Goal: Information Seeking & Learning: Learn about a topic

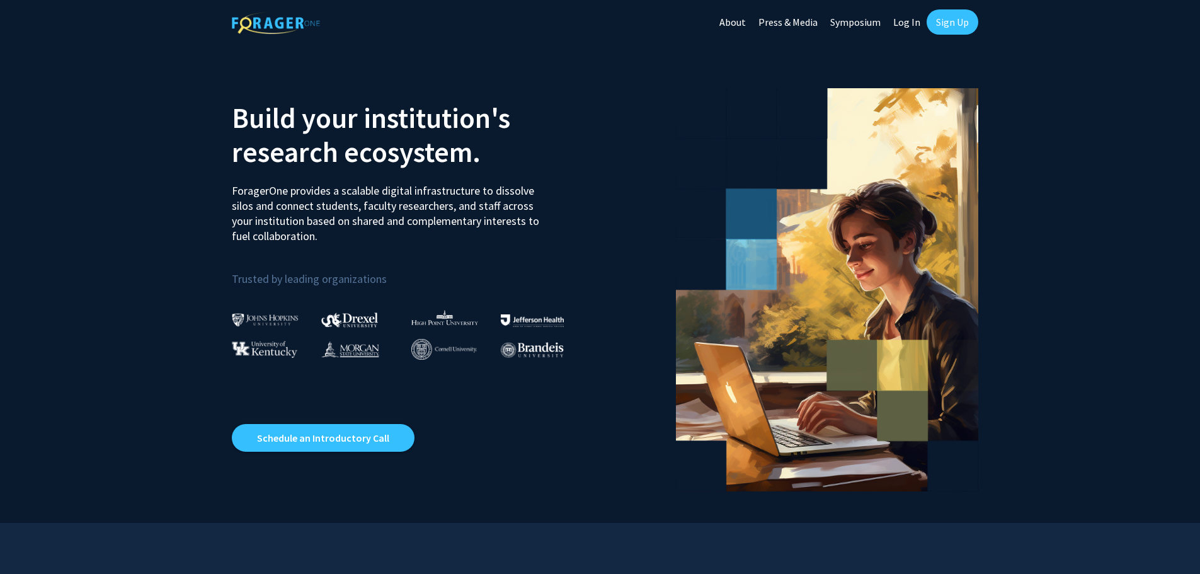
click at [743, 23] on link "About" at bounding box center [732, 22] width 39 height 44
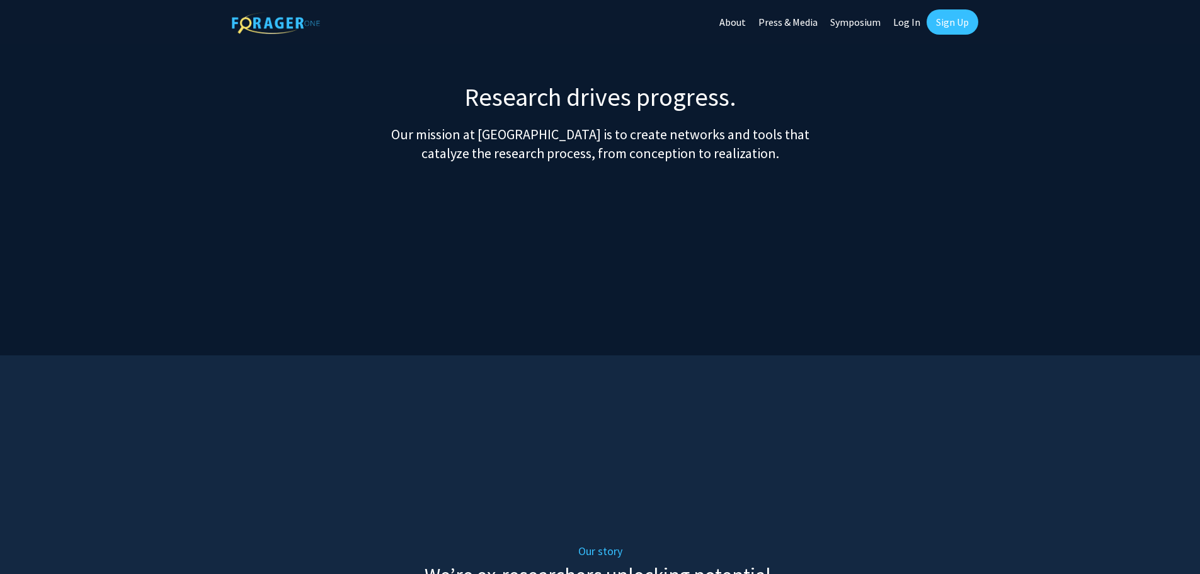
click at [738, 20] on link "About" at bounding box center [732, 22] width 39 height 44
click at [733, 23] on link "About" at bounding box center [732, 22] width 39 height 44
click at [742, 23] on link "About" at bounding box center [732, 22] width 39 height 44
click at [740, 23] on link "About" at bounding box center [732, 22] width 39 height 44
click at [740, 20] on link "About" at bounding box center [732, 22] width 39 height 44
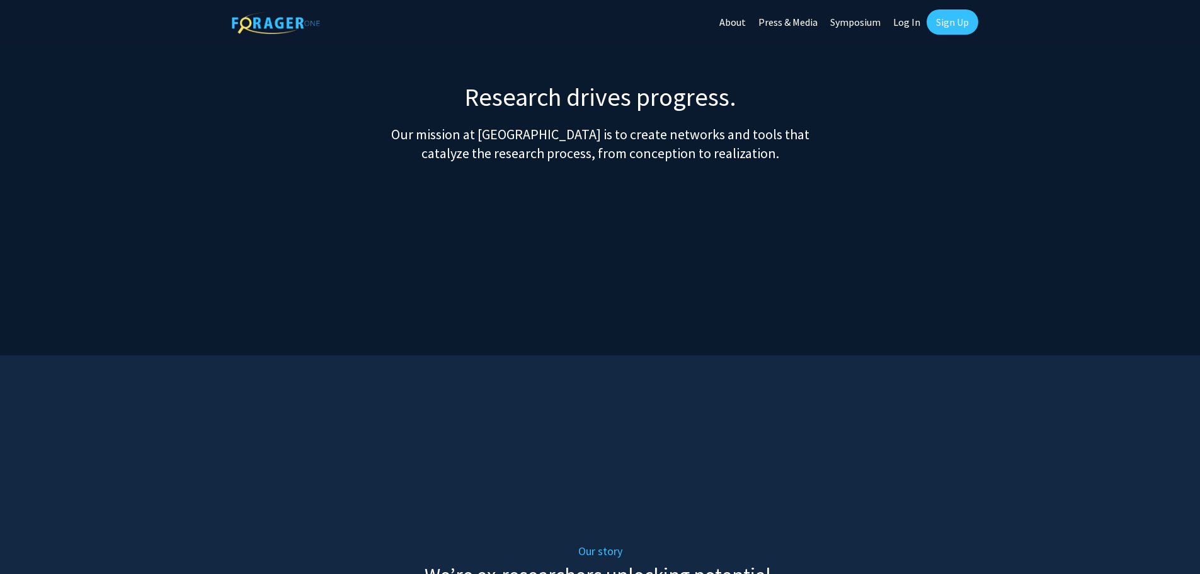
click at [775, 23] on link "Press & Media" at bounding box center [788, 22] width 72 height 44
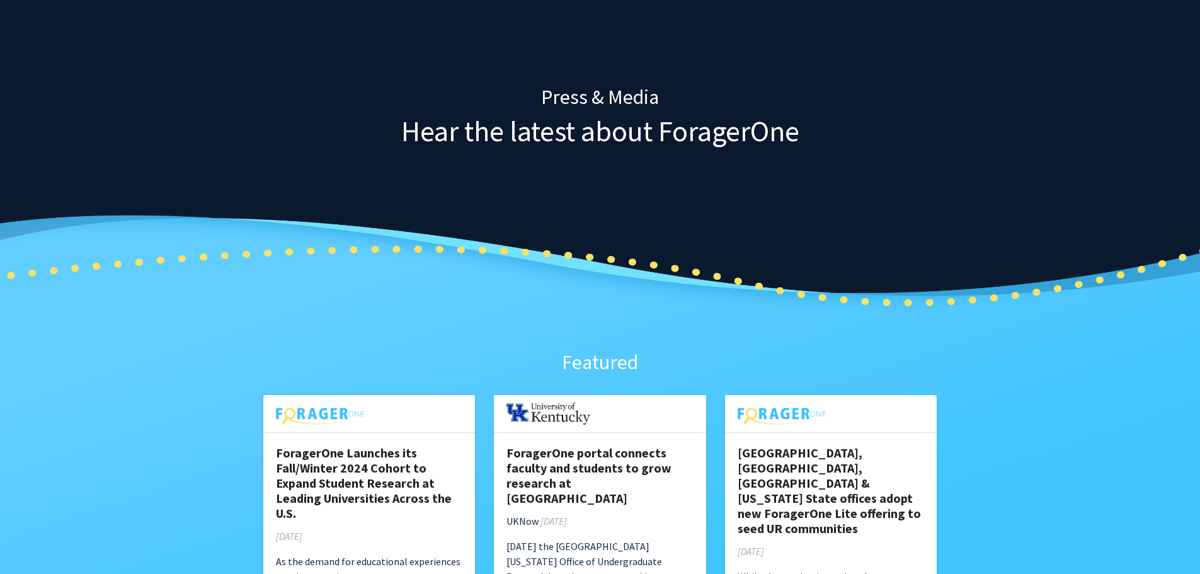
scroll to position [126, 0]
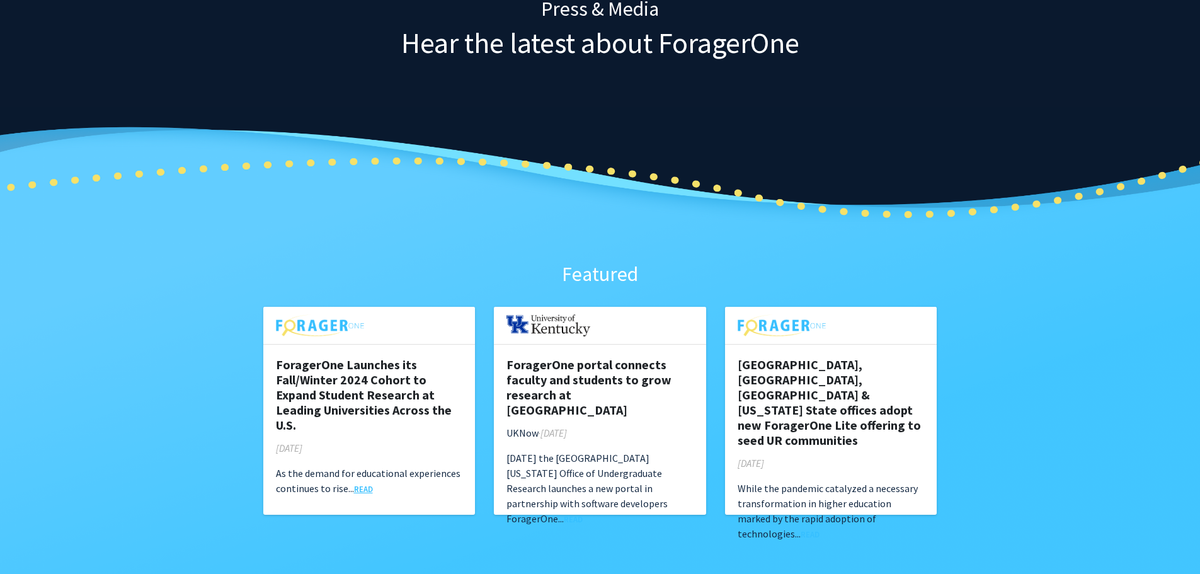
click at [367, 487] on link "READ" at bounding box center [363, 489] width 19 height 10
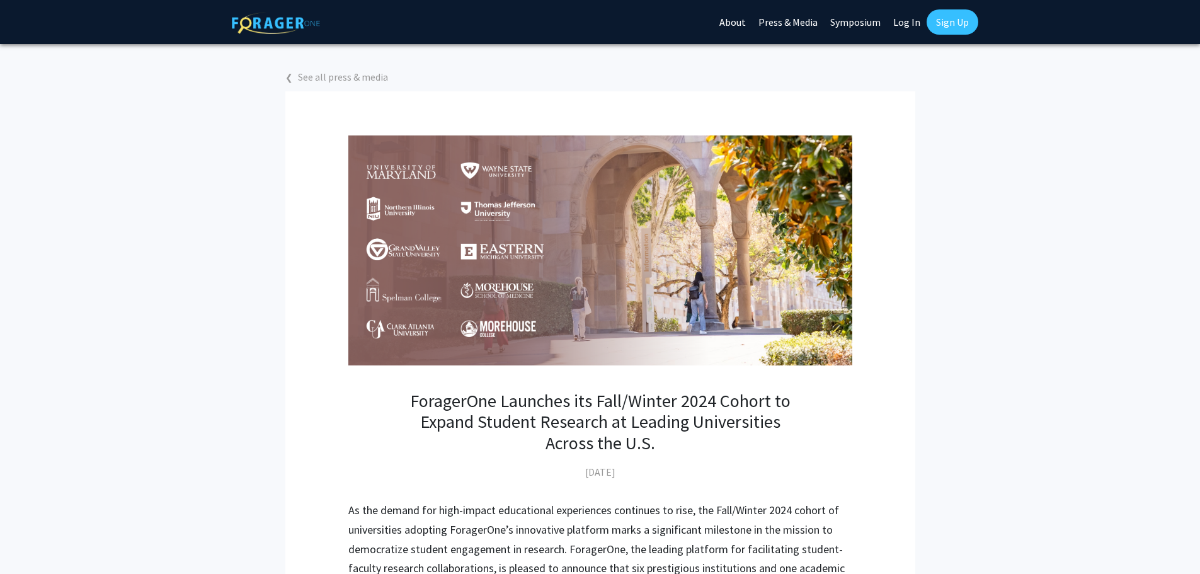
click at [853, 24] on link "Symposium" at bounding box center [855, 22] width 63 height 44
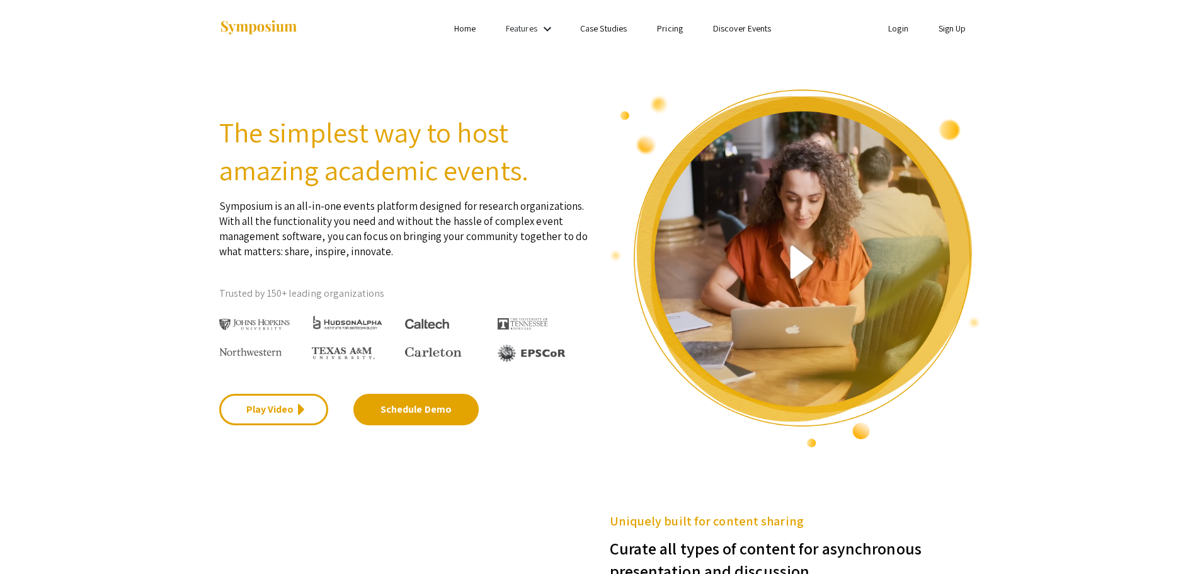
click at [475, 31] on link "Home" at bounding box center [464, 28] width 21 height 11
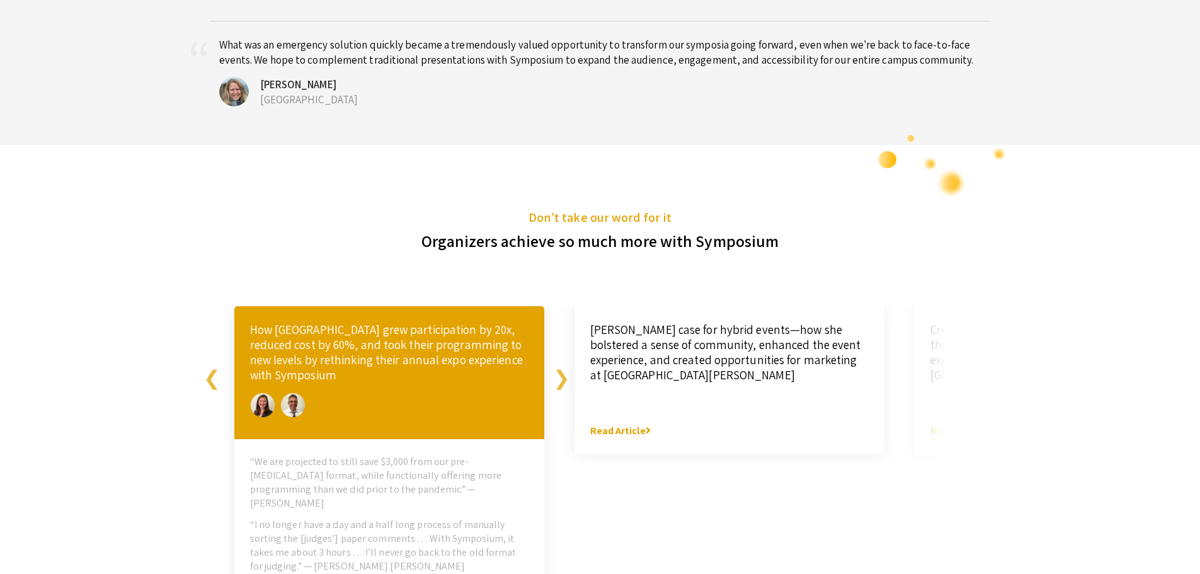
scroll to position [2520, 0]
